Goal: Find specific page/section: Find specific page/section

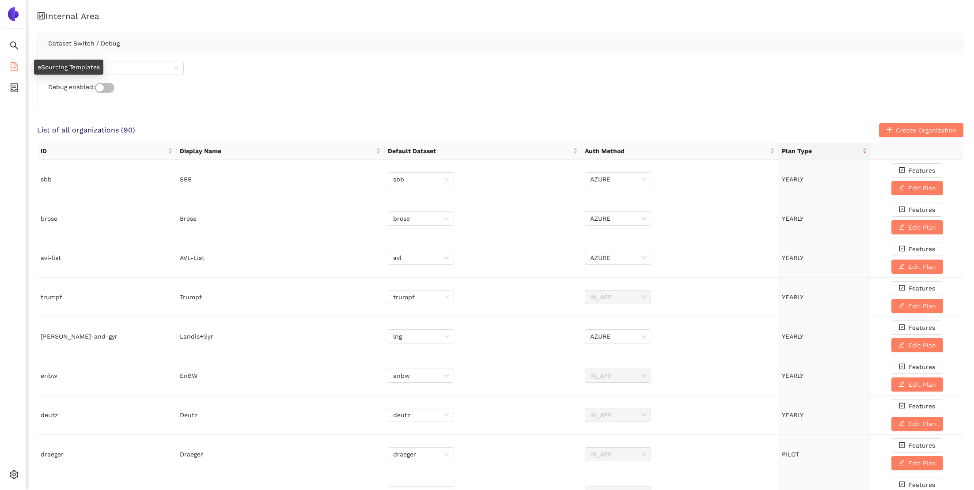
click at [16, 70] on icon "file-add" at bounding box center [14, 66] width 7 height 9
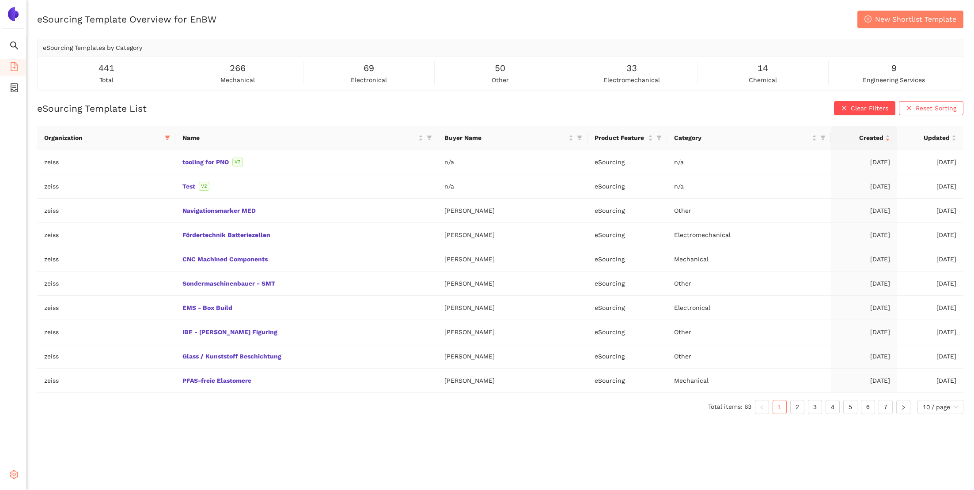
click at [12, 475] on icon "setting" at bounding box center [14, 474] width 9 height 9
click at [54, 475] on span "Logout" at bounding box center [54, 475] width 20 height 7
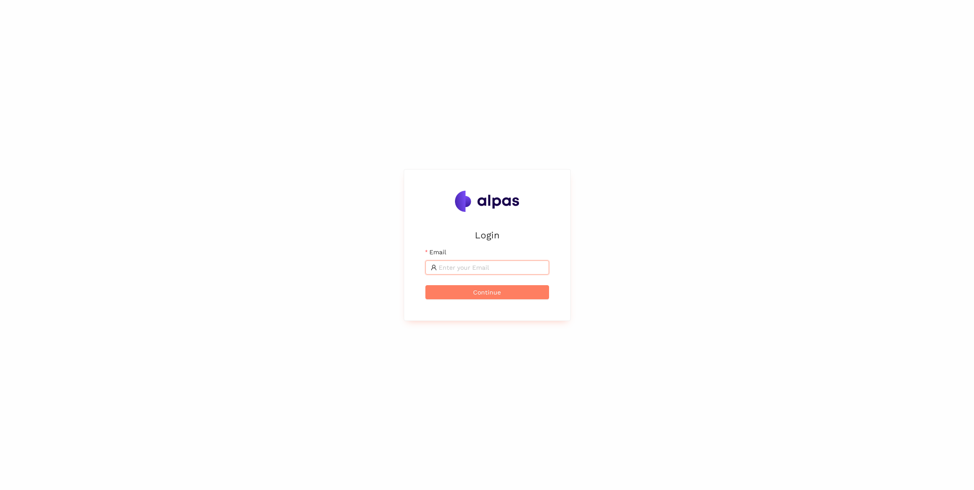
click at [491, 268] on input "Email" at bounding box center [490, 268] width 105 height 10
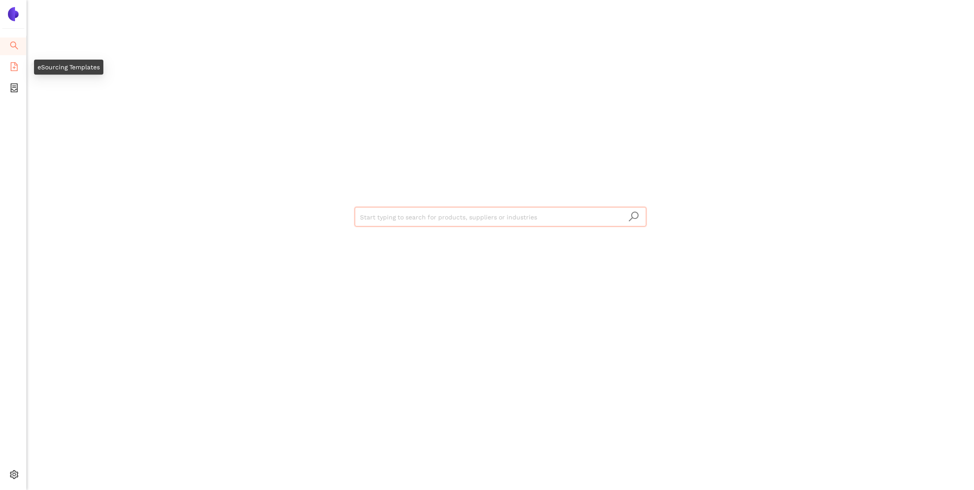
click at [11, 64] on icon "file-add" at bounding box center [14, 66] width 7 height 9
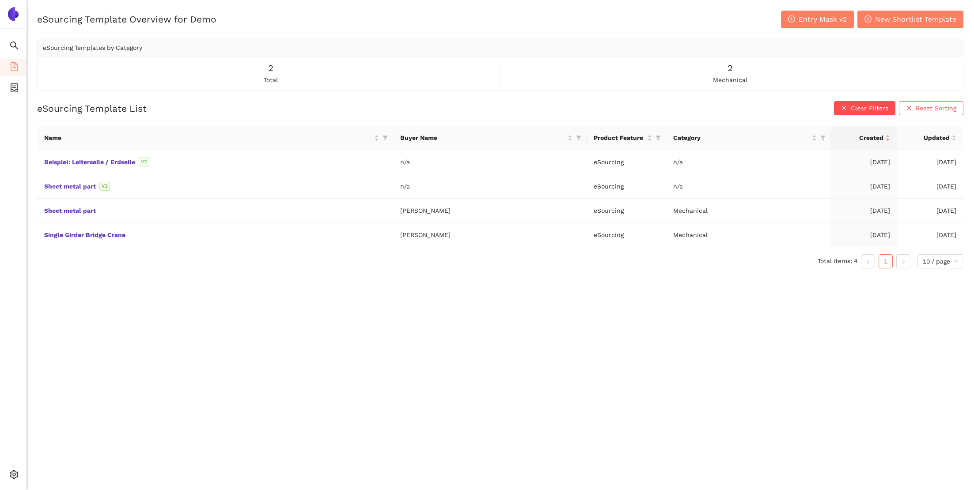
click at [179, 345] on div "eSourcing Template Overview for Demo Entry Mask v2 New Shortlist Template eSour…" at bounding box center [499, 256] width 947 height 490
click at [0, 0] on link "Sheet metal part" at bounding box center [0, 0] width 0 height 0
click at [58, 215] on td "Sheet metal part" at bounding box center [215, 211] width 356 height 24
click at [0, 0] on link "Sheet metal part" at bounding box center [0, 0] width 0 height 0
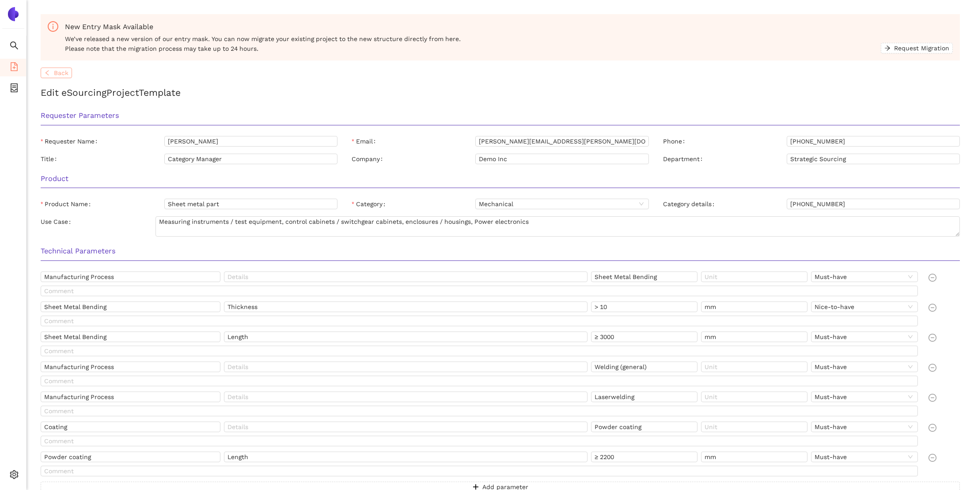
click at [61, 75] on span "Back" at bounding box center [61, 73] width 15 height 10
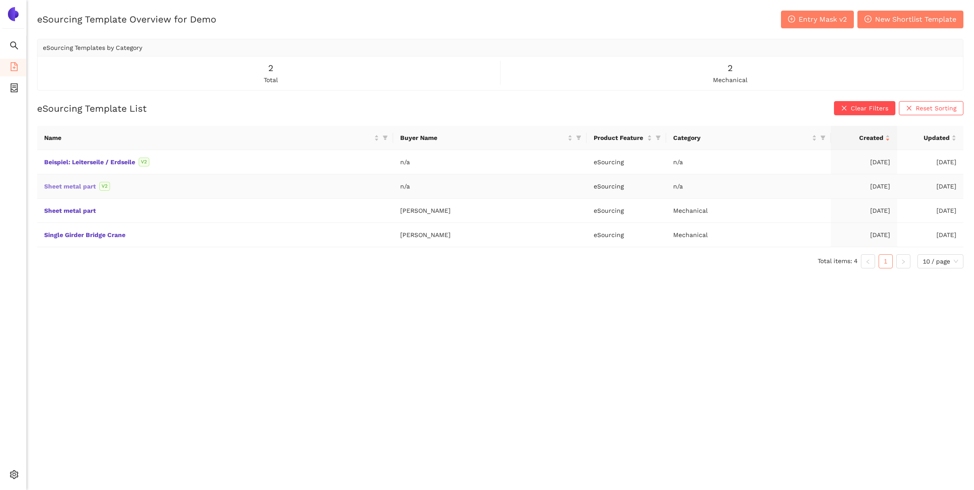
click at [0, 0] on link "Sheet metal part" at bounding box center [0, 0] width 0 height 0
